Goal: Check status: Check status

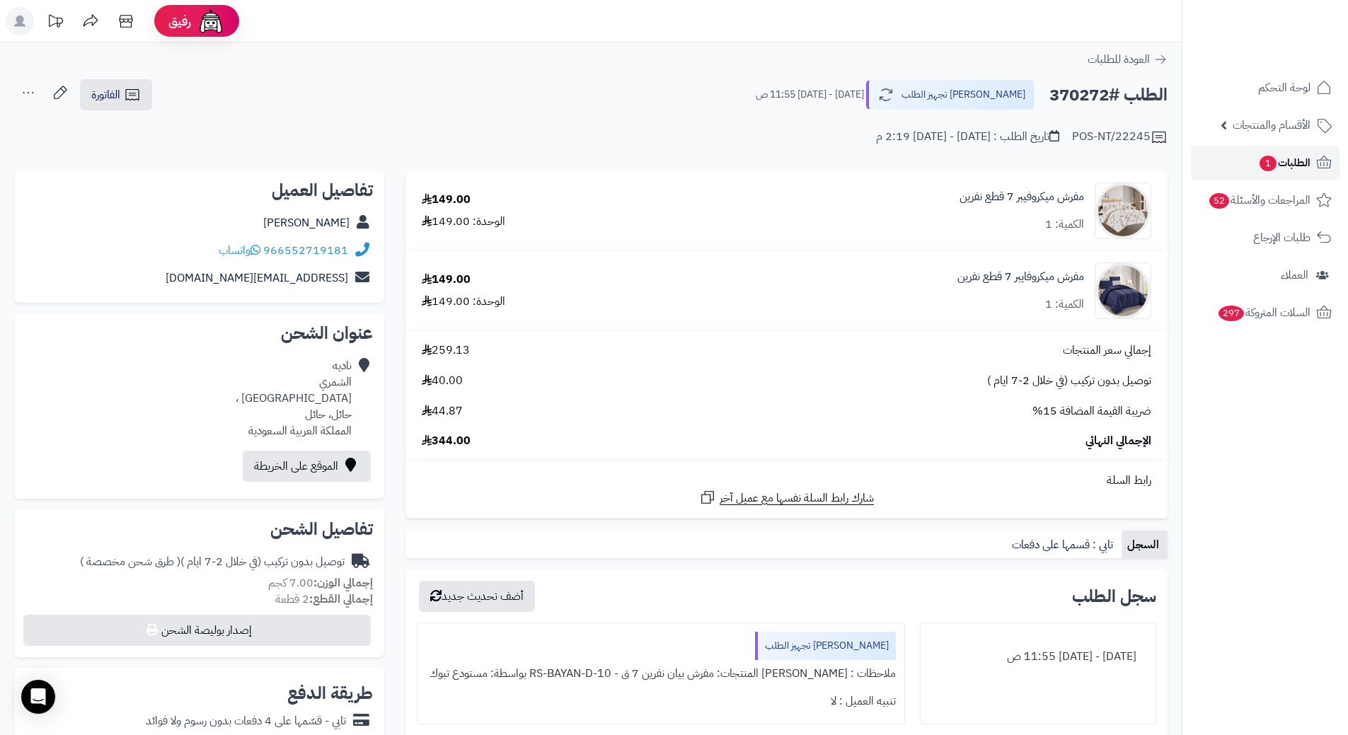
click at [1303, 158] on span "الطلبات 1" at bounding box center [1284, 163] width 52 height 20
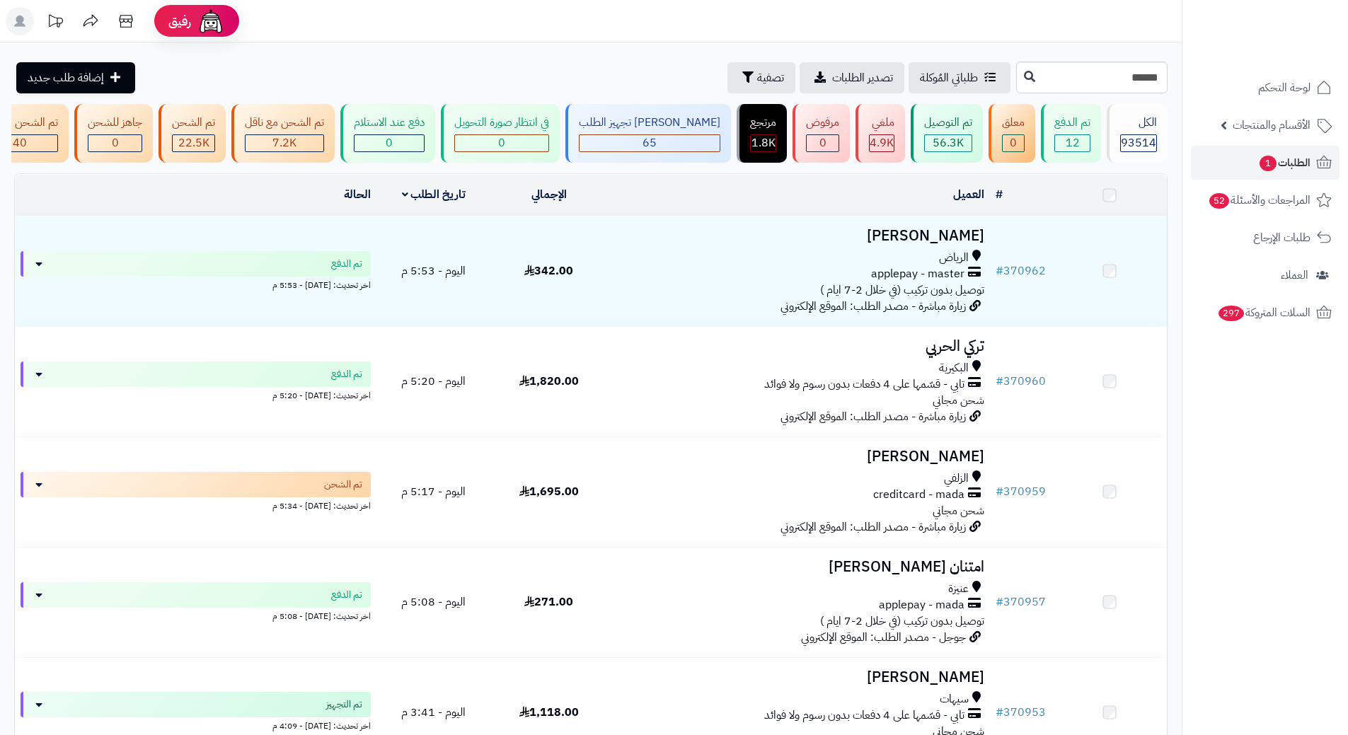
type input "******"
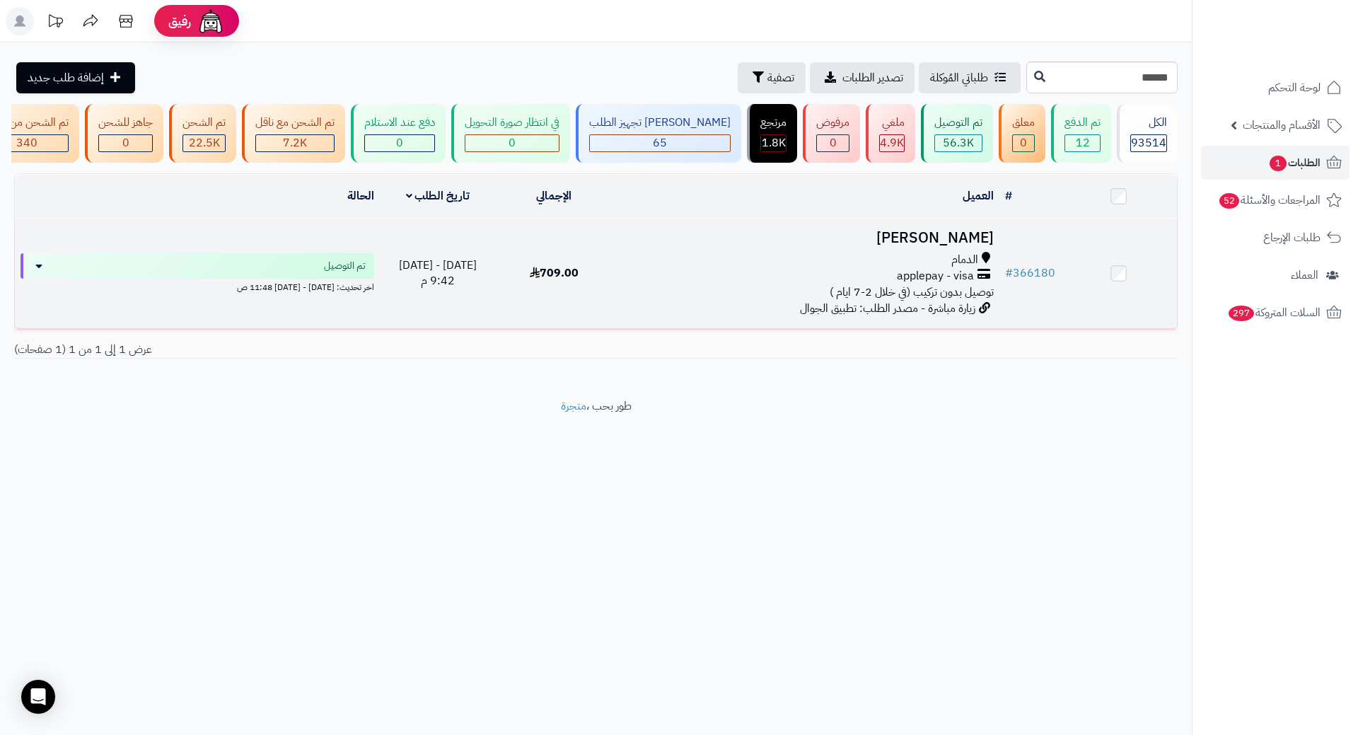
click at [940, 243] on h3 "[PERSON_NAME]" at bounding box center [806, 238] width 376 height 16
